Goal: Navigation & Orientation: Understand site structure

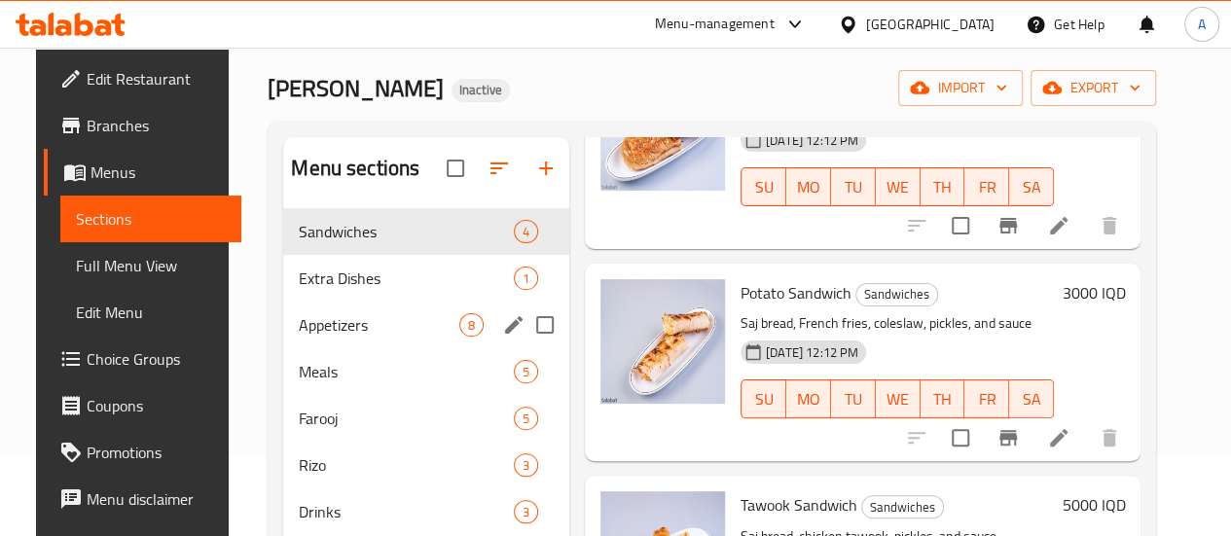
scroll to position [78, 0]
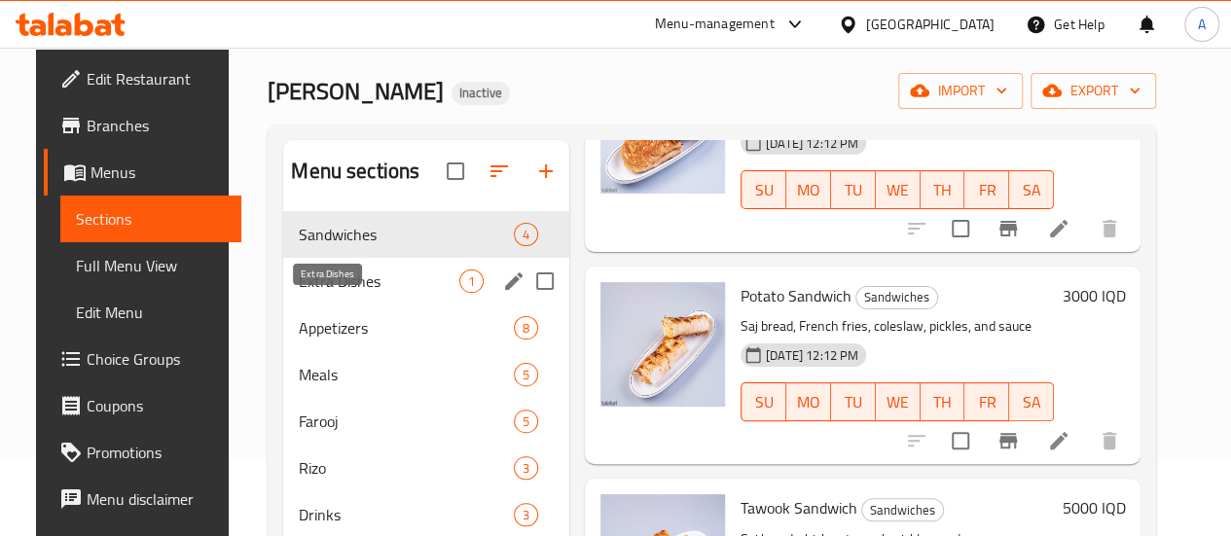
click at [353, 293] on span "Extra Dishes" at bounding box center [379, 280] width 161 height 23
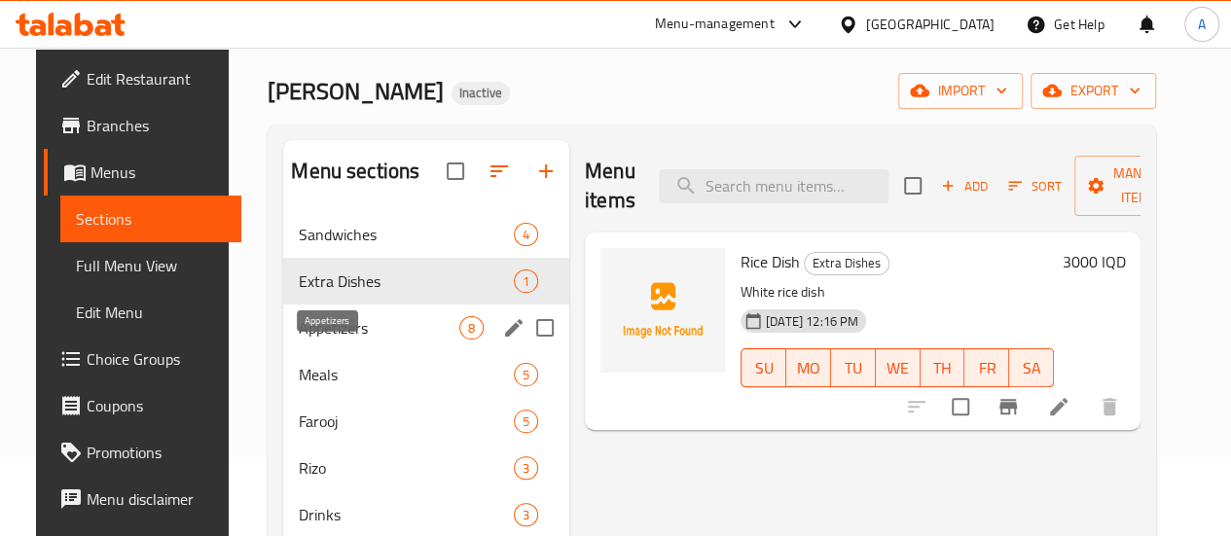
drag, startPoint x: 335, startPoint y: 361, endPoint x: 369, endPoint y: 363, distance: 34.1
click at [332, 340] on span "Appetizers" at bounding box center [379, 327] width 161 height 23
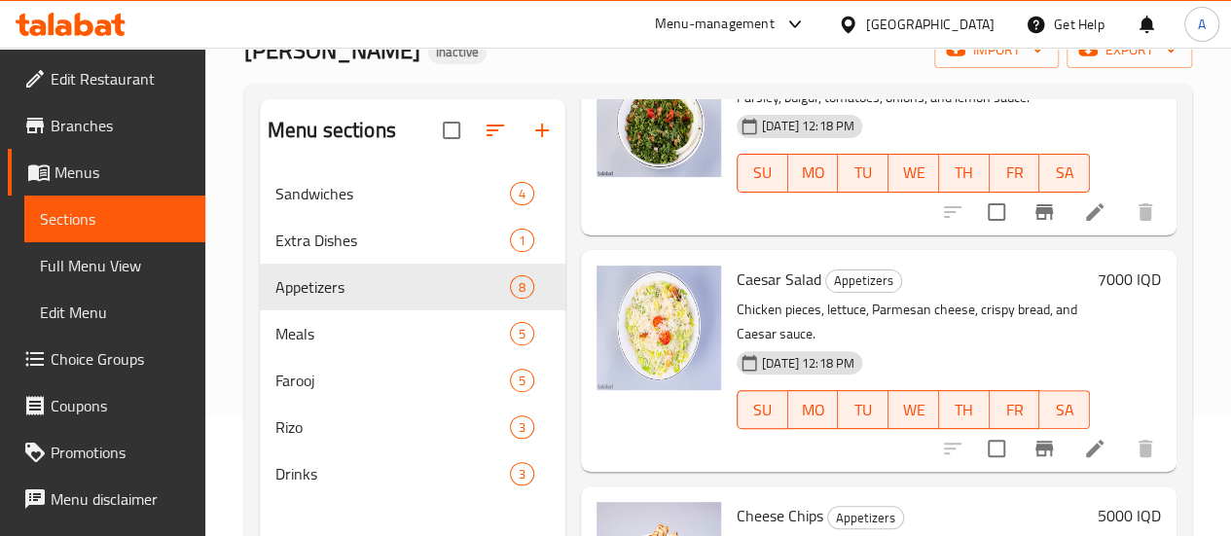
scroll to position [272, 0]
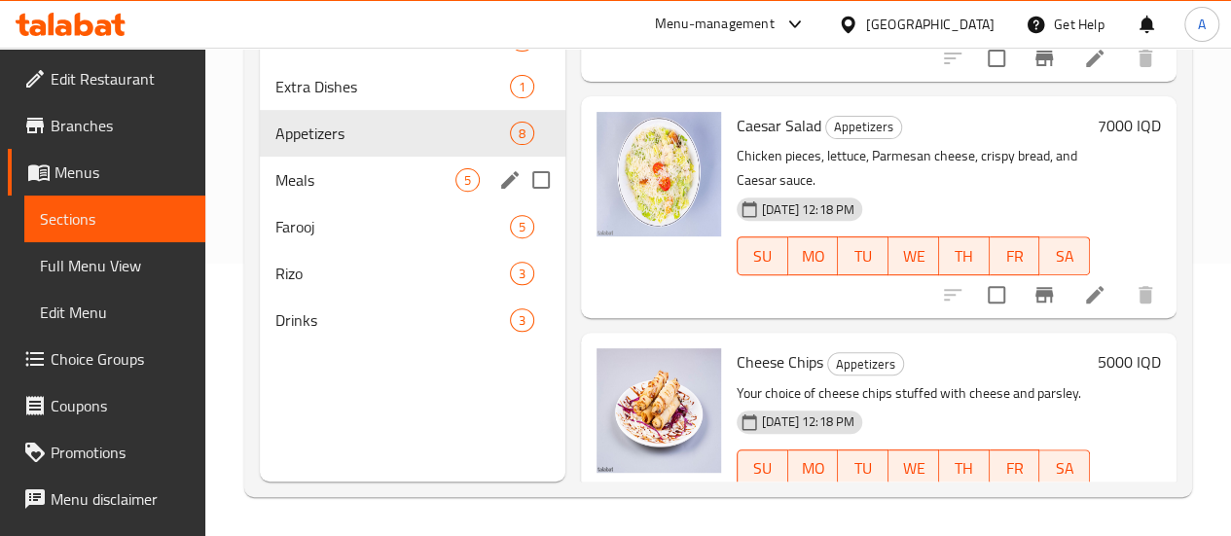
click at [341, 192] on span "Meals" at bounding box center [365, 179] width 180 height 23
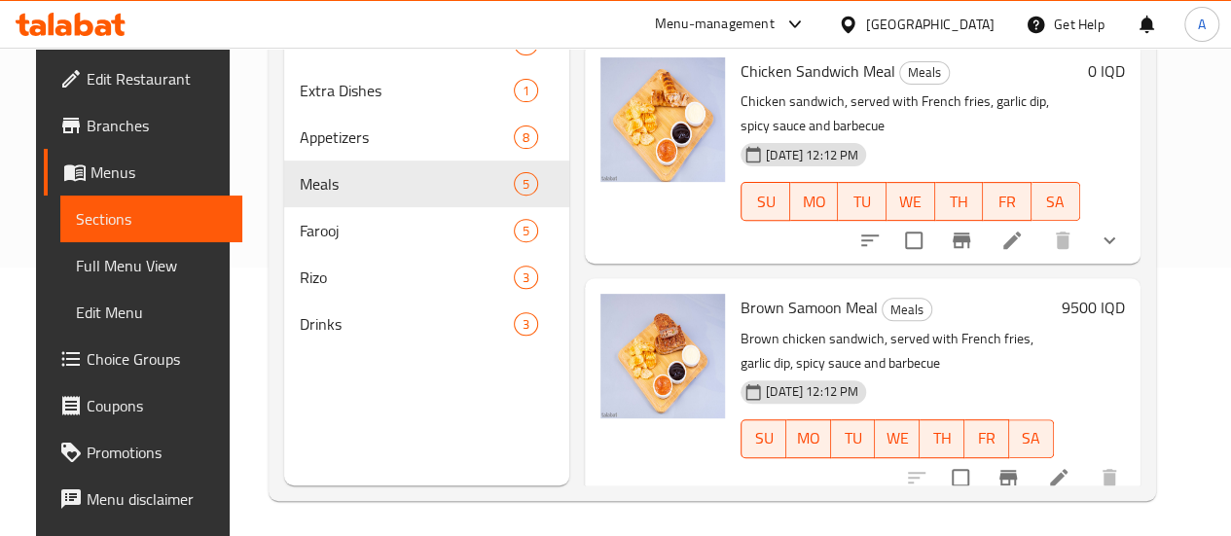
scroll to position [272, 0]
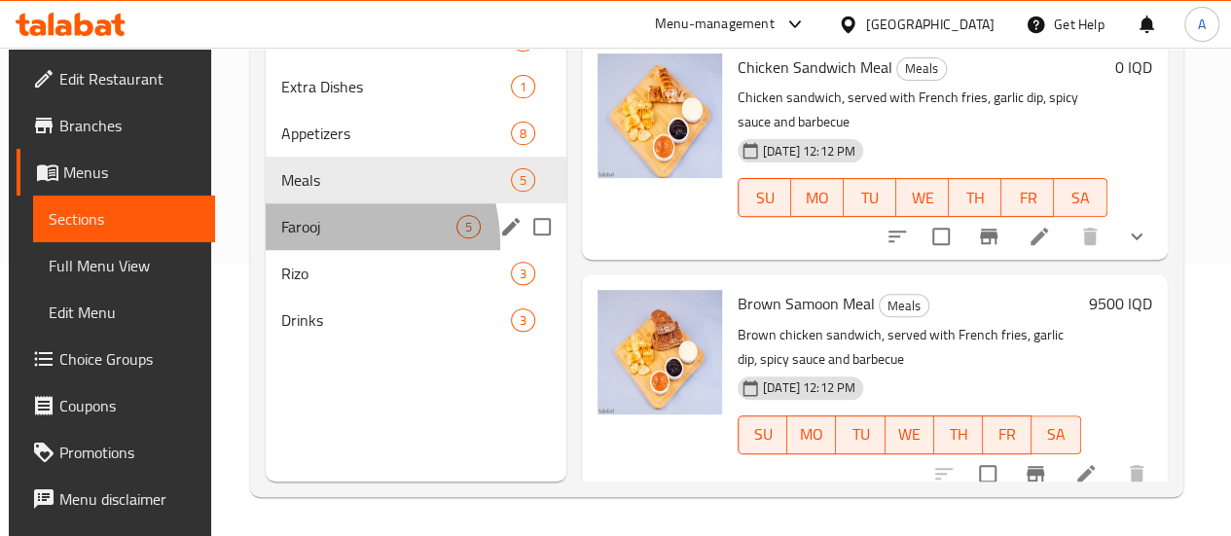
click at [299, 250] on div "Farooj 5" at bounding box center [416, 226] width 301 height 47
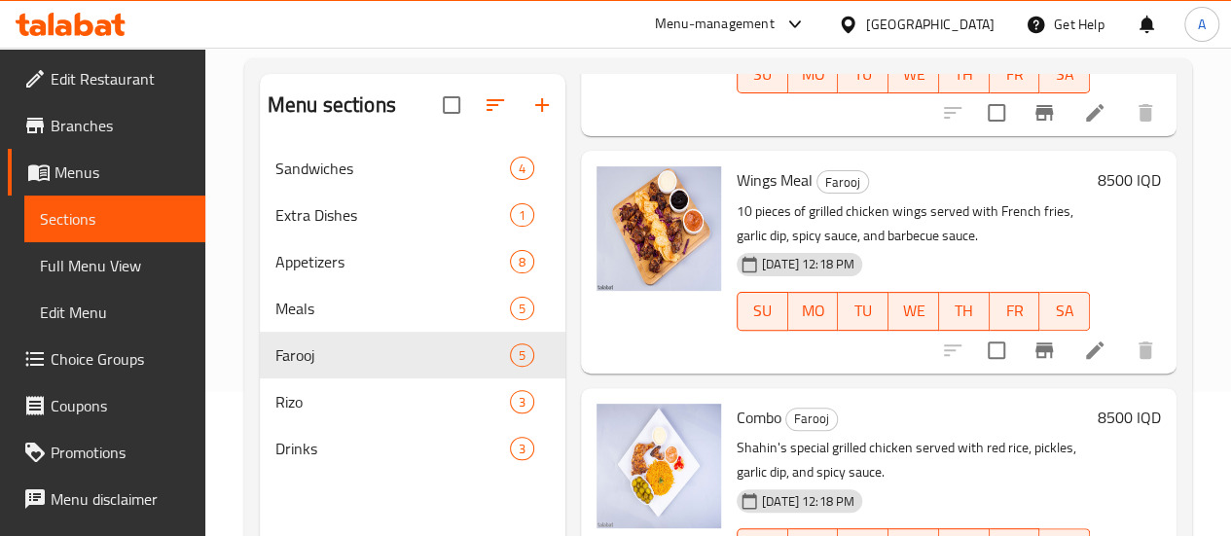
scroll to position [272, 0]
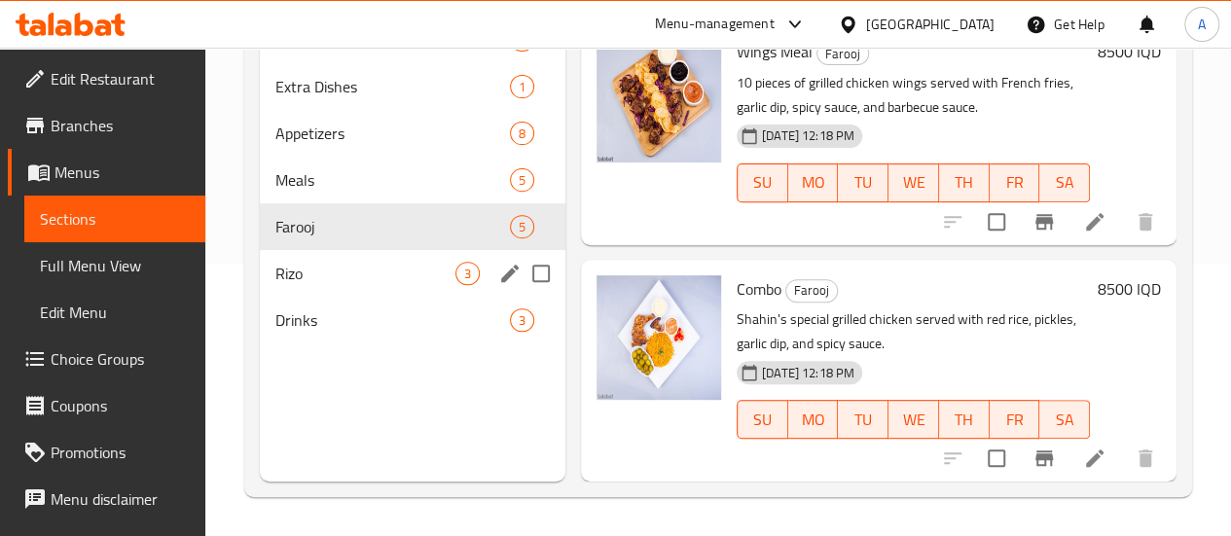
click at [357, 297] on div "Rizo 3" at bounding box center [412, 273] width 305 height 47
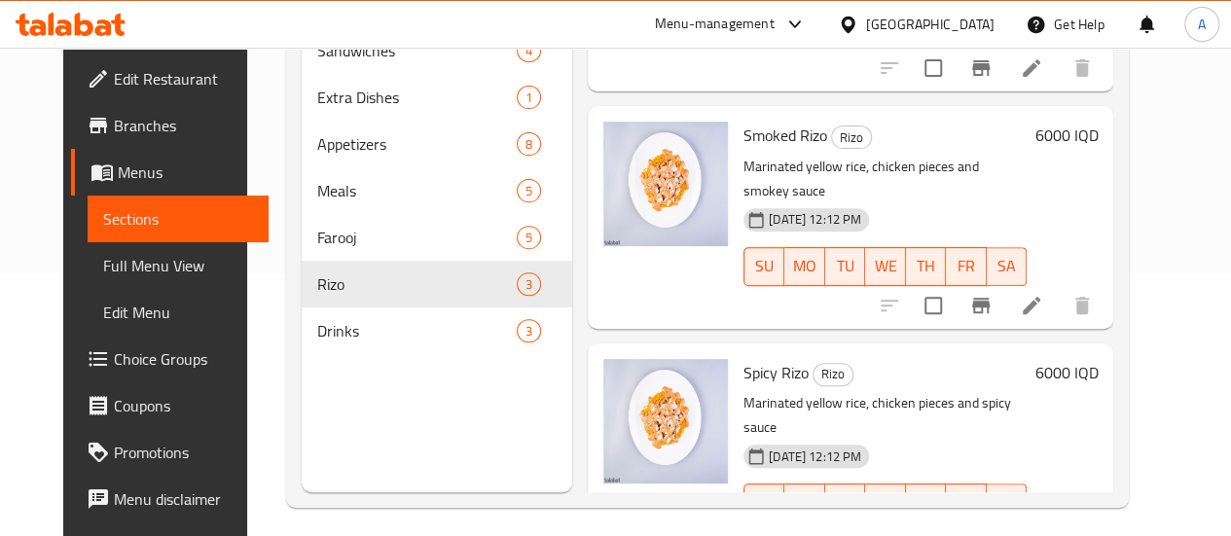
scroll to position [272, 0]
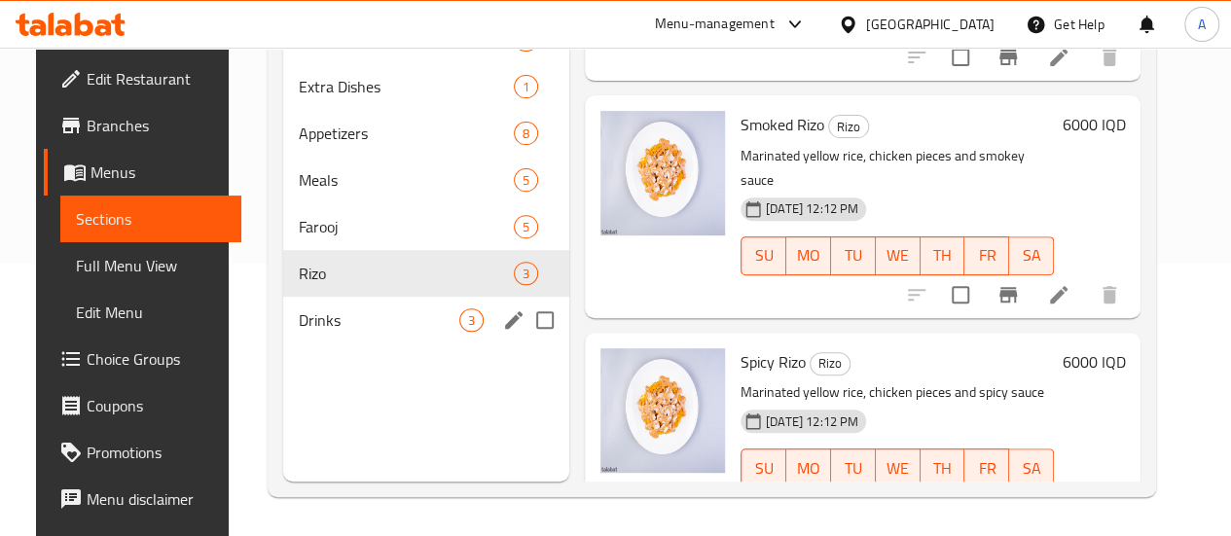
click at [315, 334] on div "Drinks 3" at bounding box center [426, 320] width 286 height 47
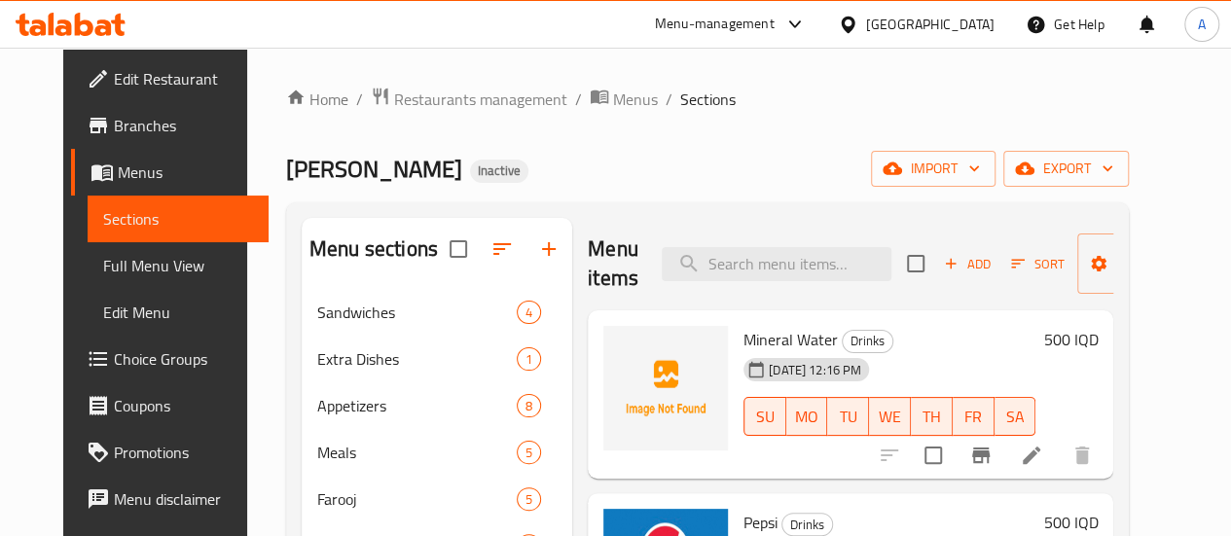
click at [780, 106] on ol "Home / Restaurants management / Menus / Sections" at bounding box center [707, 99] width 843 height 25
